Goal: Information Seeking & Learning: Find contact information

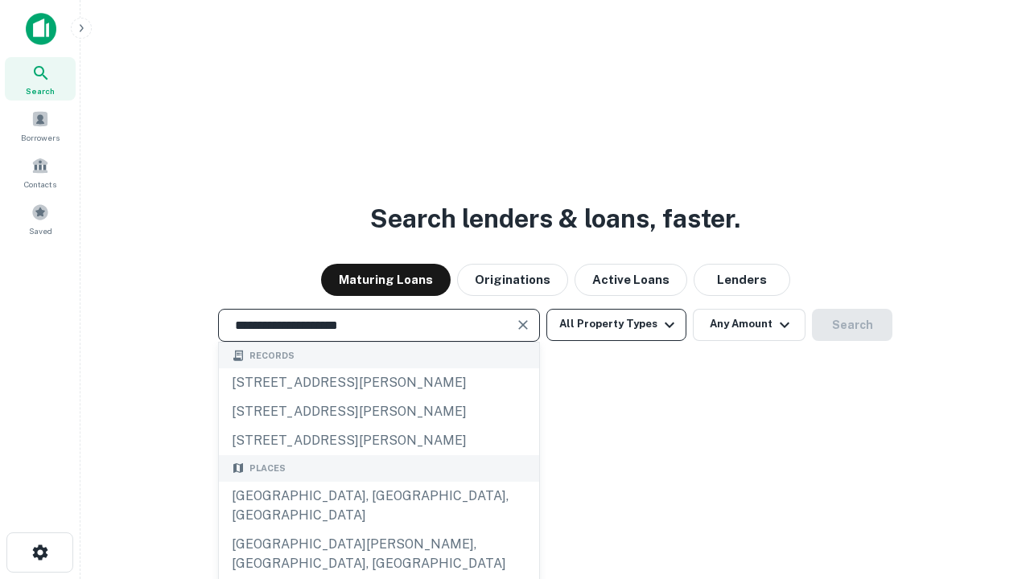
click at [378, 530] on div "[GEOGRAPHIC_DATA], [GEOGRAPHIC_DATA], [GEOGRAPHIC_DATA]" at bounding box center [379, 506] width 320 height 48
click at [616, 324] on button "All Property Types" at bounding box center [616, 325] width 140 height 32
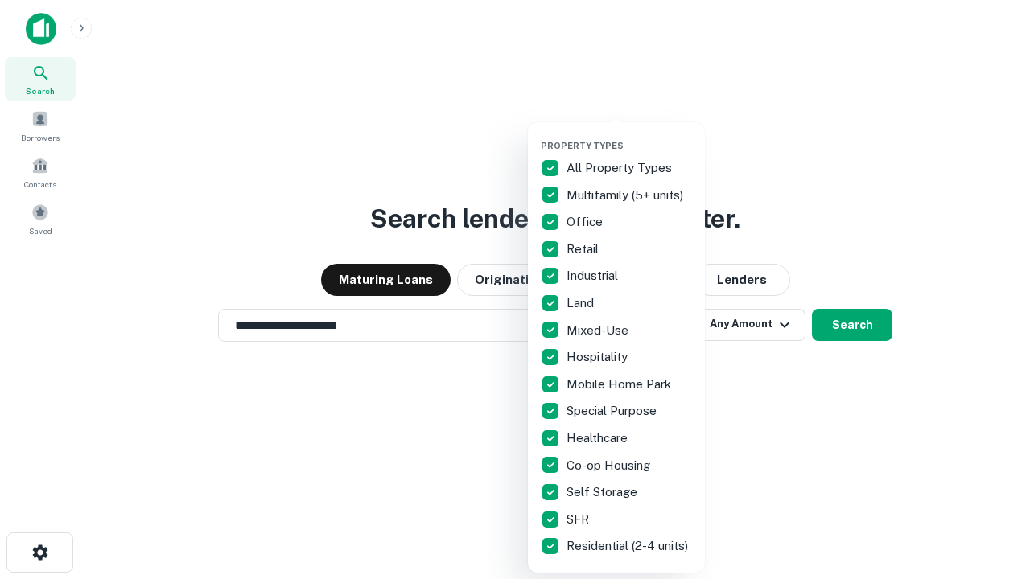
type input "**********"
click at [629, 135] on button "button" at bounding box center [629, 135] width 177 height 1
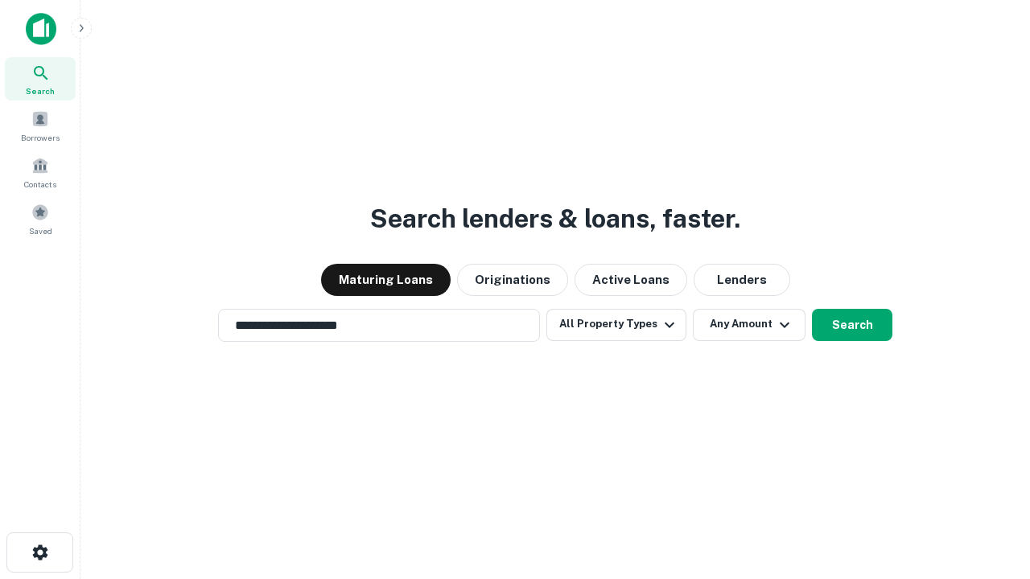
scroll to position [10, 194]
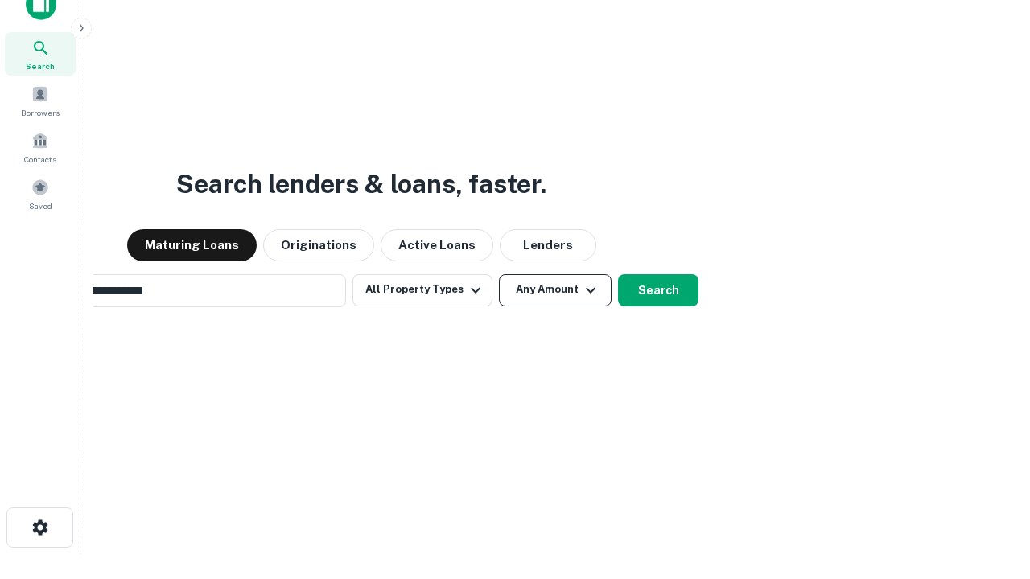
click at [499, 274] on button "Any Amount" at bounding box center [555, 290] width 113 height 32
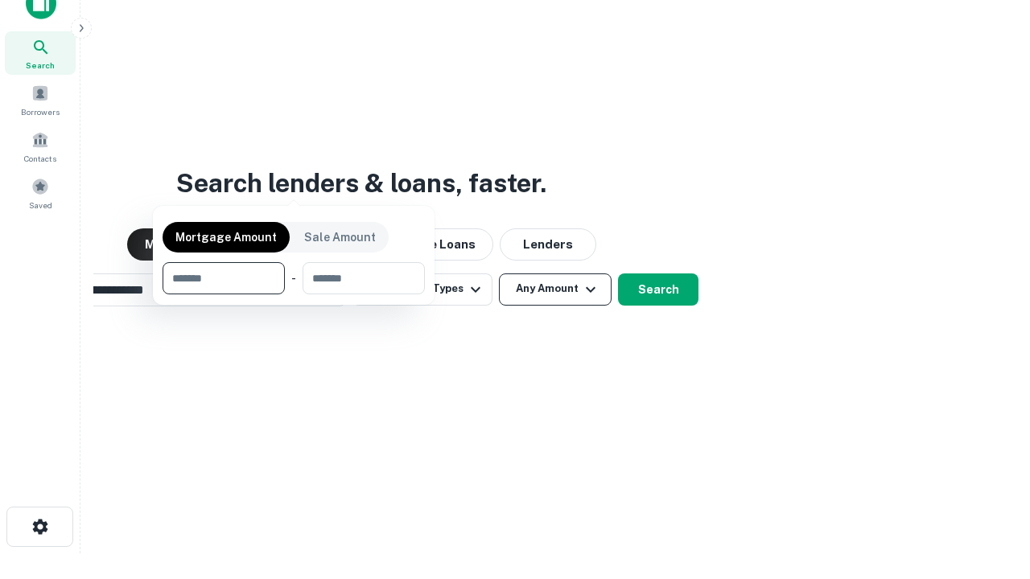
scroll to position [116, 455]
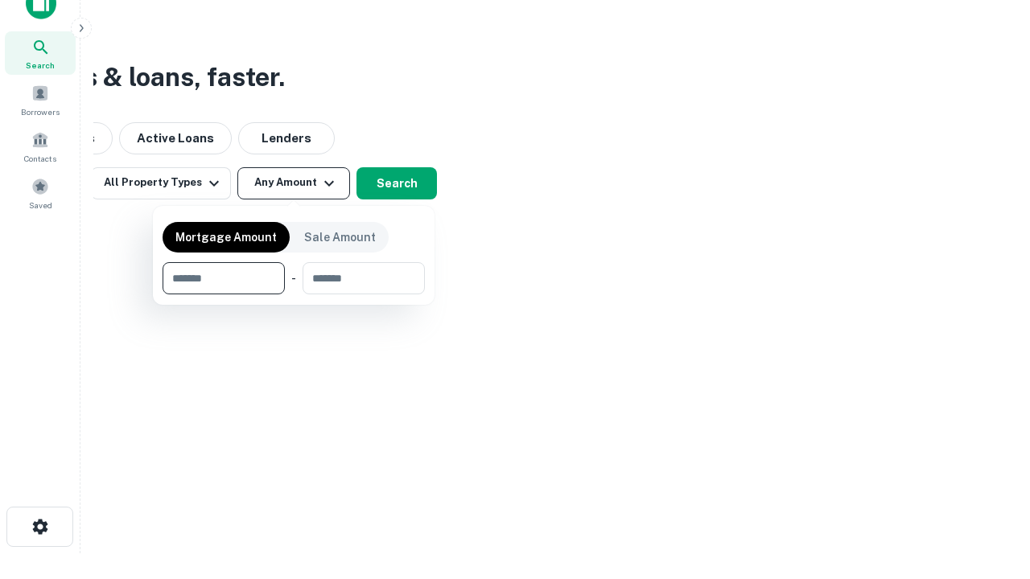
type input "*******"
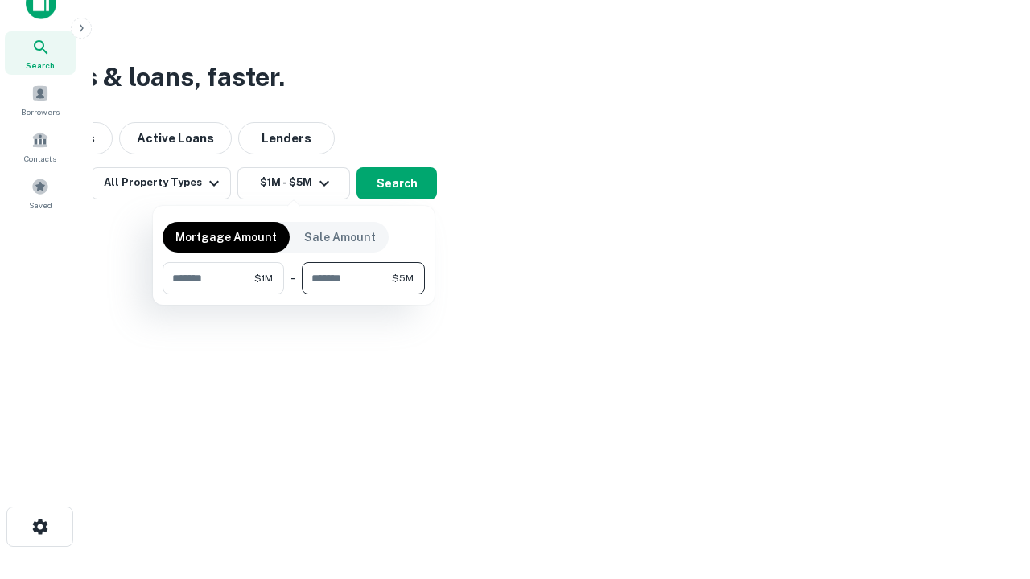
type input "*******"
click at [294, 294] on button "button" at bounding box center [294, 294] width 262 height 1
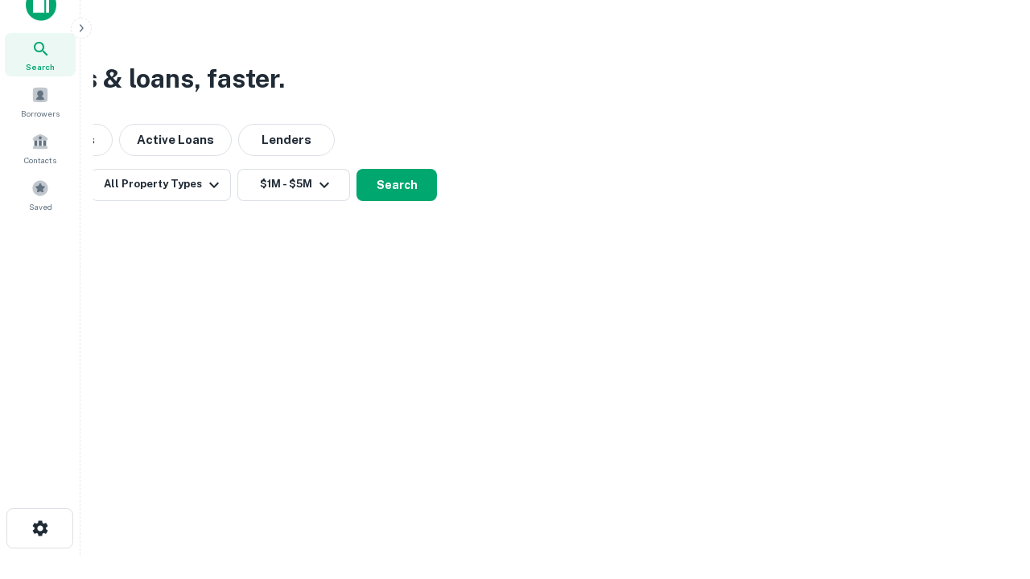
scroll to position [10, 297]
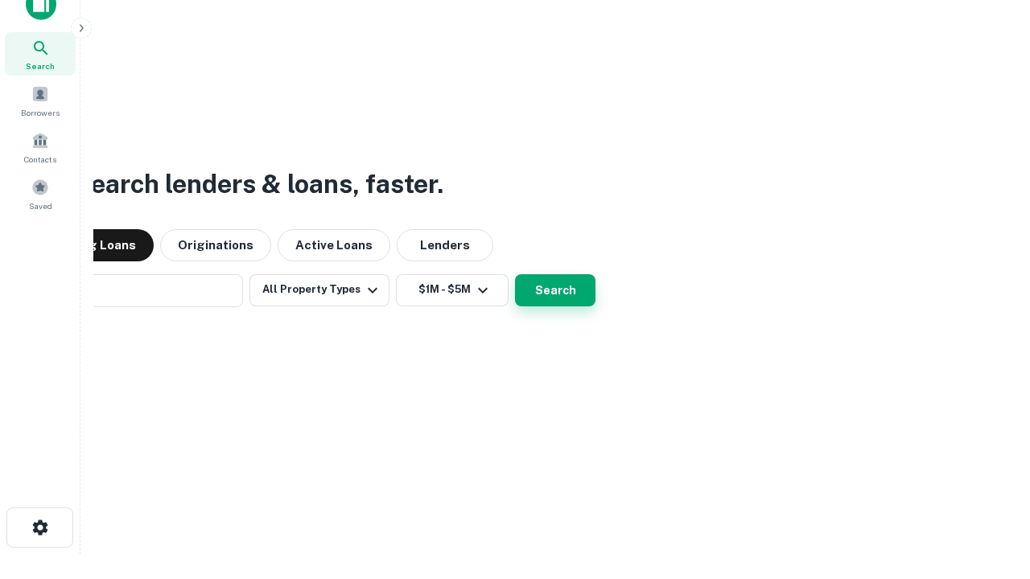
click at [515, 274] on button "Search" at bounding box center [555, 290] width 80 height 32
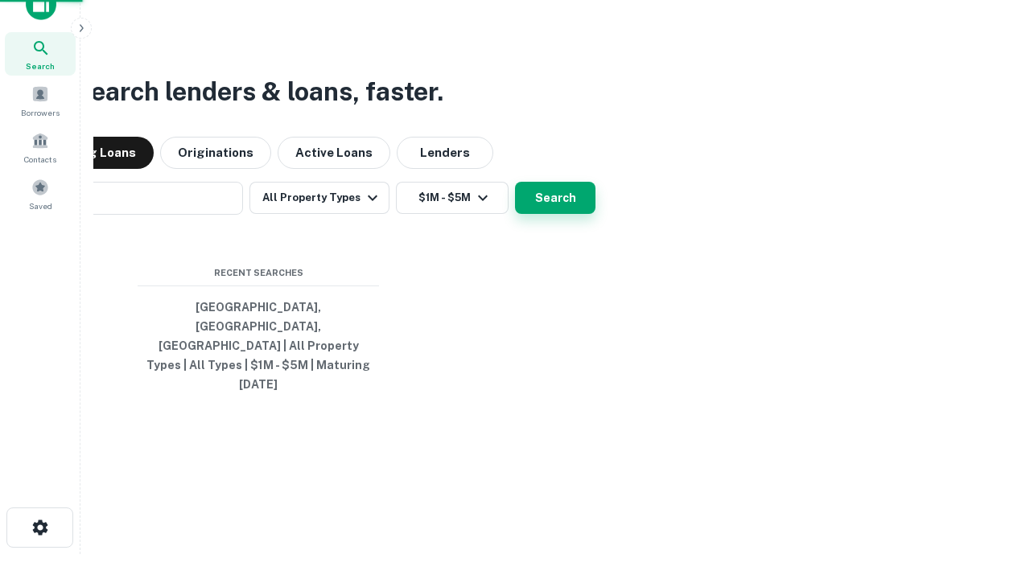
scroll to position [43, 455]
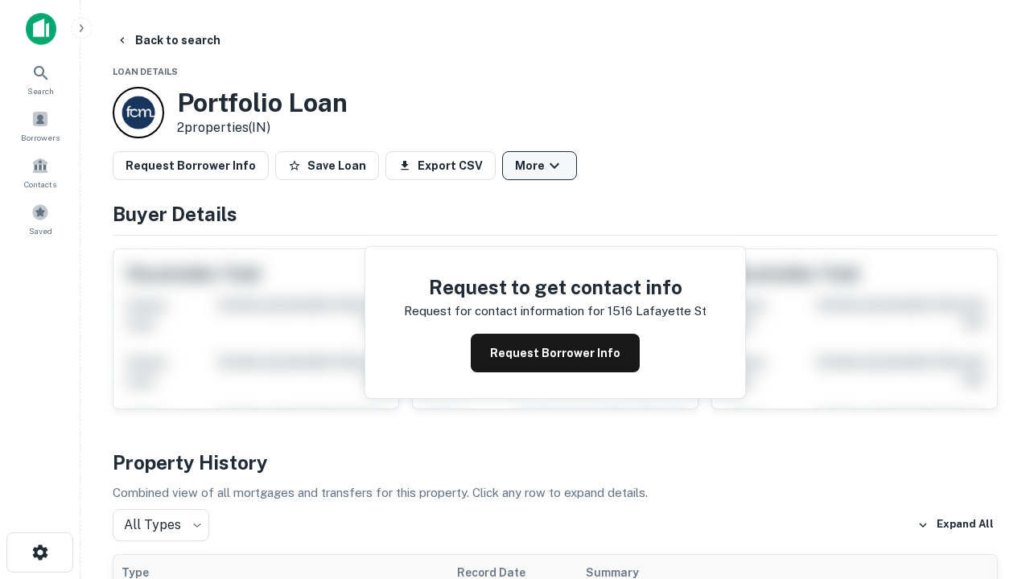
click at [539, 166] on button "More" at bounding box center [539, 165] width 75 height 29
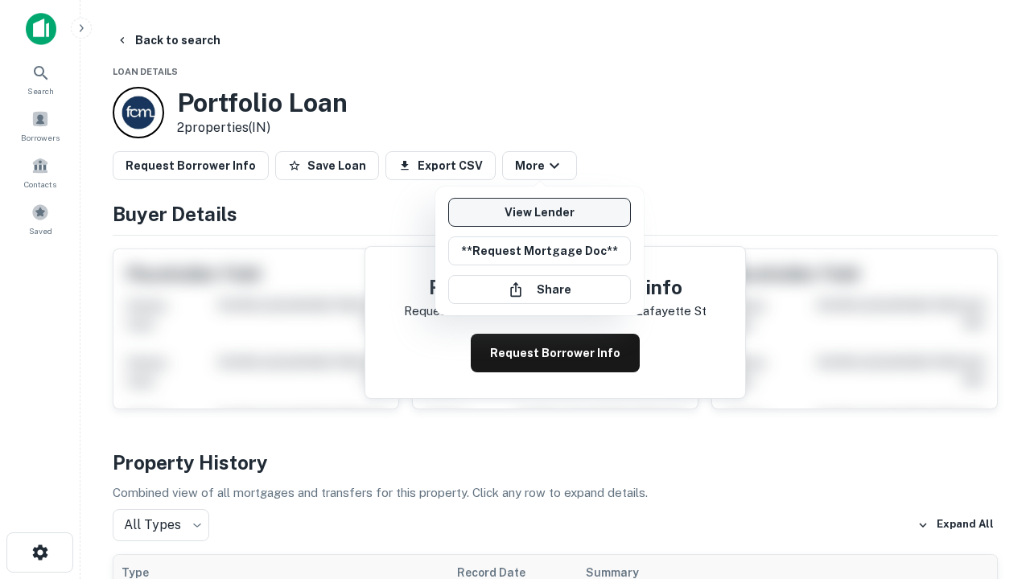
click at [539, 212] on link "View Lender" at bounding box center [539, 212] width 183 height 29
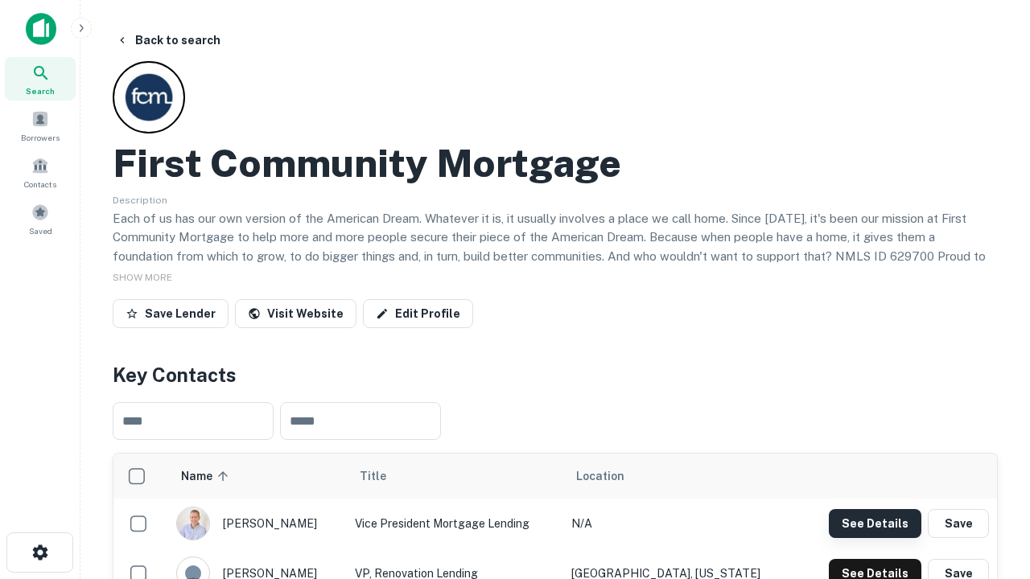
click at [875, 523] on button "See Details" at bounding box center [875, 523] width 93 height 29
click at [39, 553] on icon "button" at bounding box center [40, 552] width 19 height 19
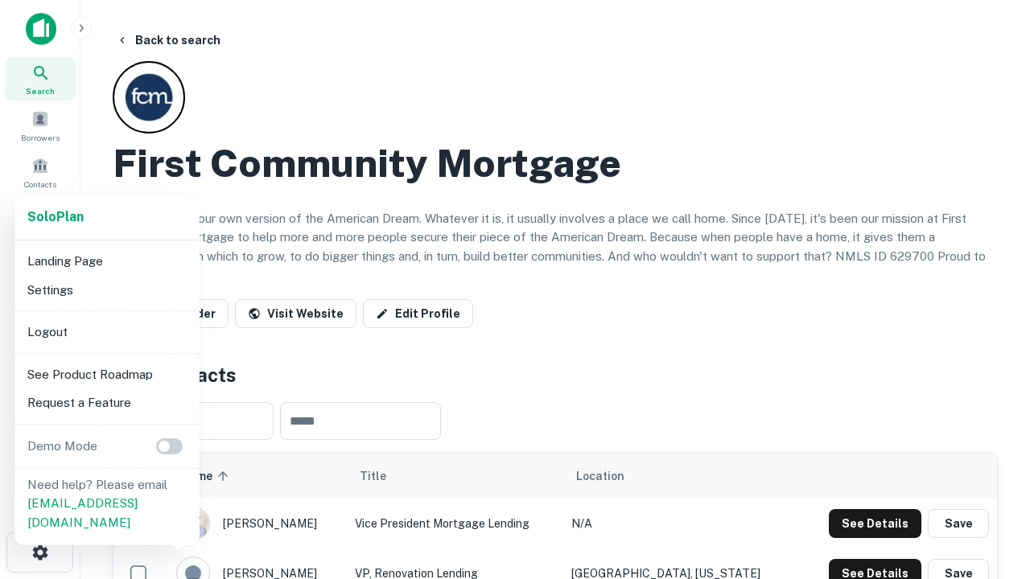
click at [106, 331] on li "Logout" at bounding box center [107, 332] width 172 height 29
